Goal: Information Seeking & Learning: Learn about a topic

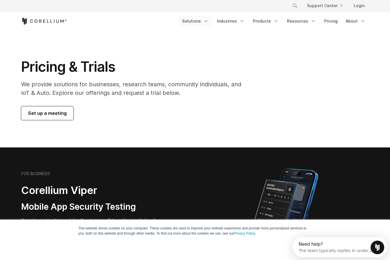
click at [202, 20] on link "Solutions" at bounding box center [196, 21] width 34 height 10
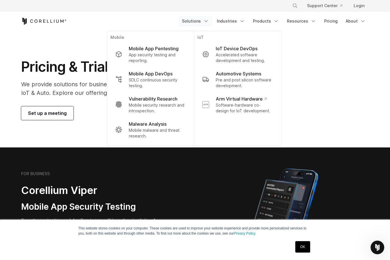
click at [45, 132] on section "Pricing & Trials We provide solutions for businesses, research teams, community…" at bounding box center [195, 89] width 390 height 117
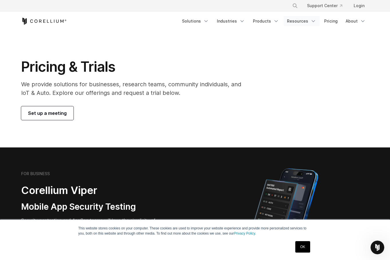
click at [308, 22] on link "Resources" at bounding box center [302, 21] width 36 height 10
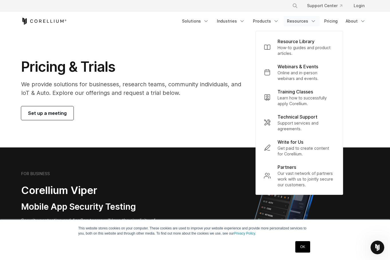
click at [233, 47] on section "Pricing & Trials We provide solutions for businesses, research teams, community…" at bounding box center [195, 89] width 390 height 117
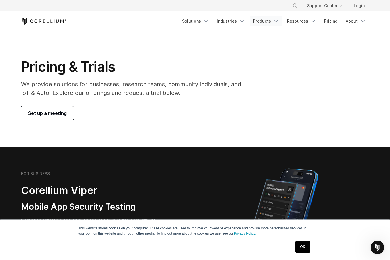
click at [266, 23] on link "Products" at bounding box center [265, 21] width 33 height 10
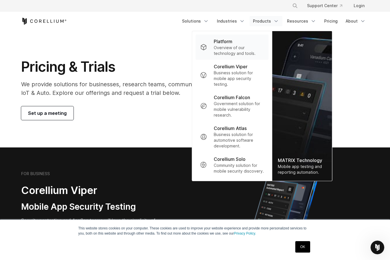
click at [232, 44] on p "Platform" at bounding box center [223, 41] width 19 height 7
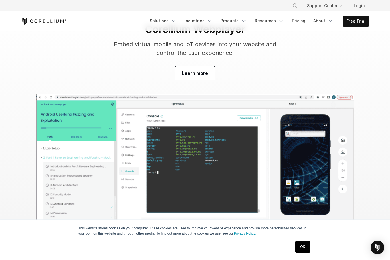
scroll to position [1802, 0]
